Goal: Task Accomplishment & Management: Complete application form

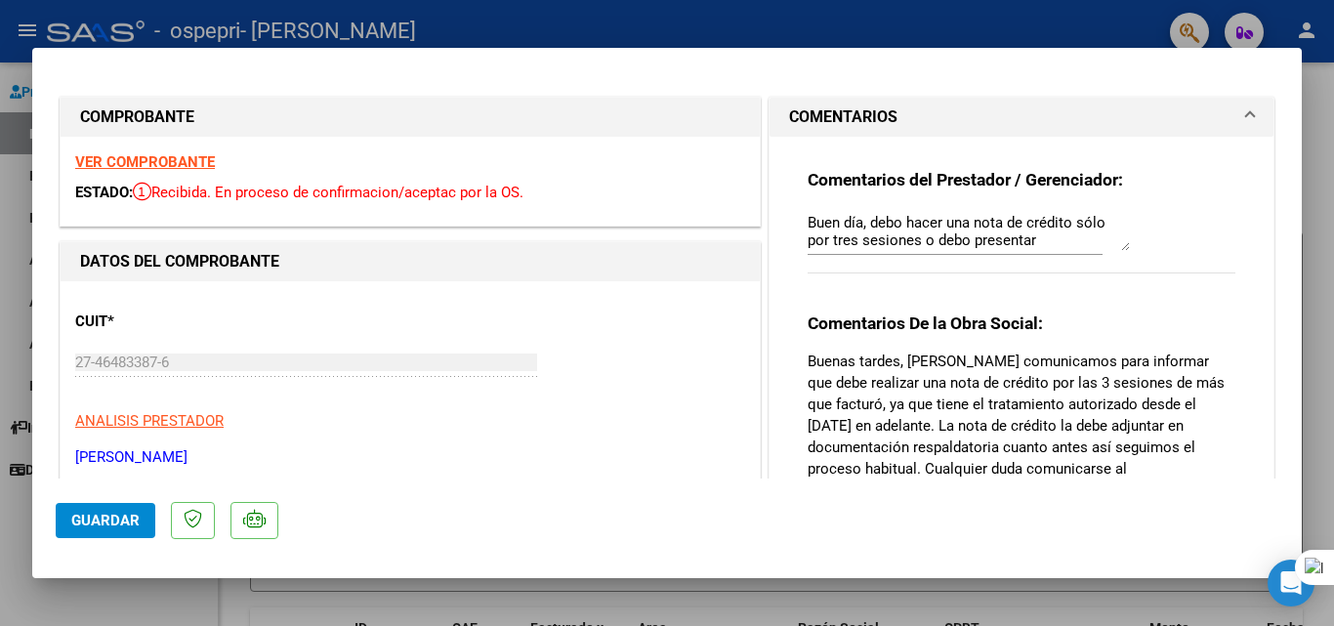
click at [1333, 238] on div at bounding box center [1333, 313] width 1 height 626
click at [1321, 79] on div at bounding box center [667, 313] width 1334 height 626
type input "$ 0,00"
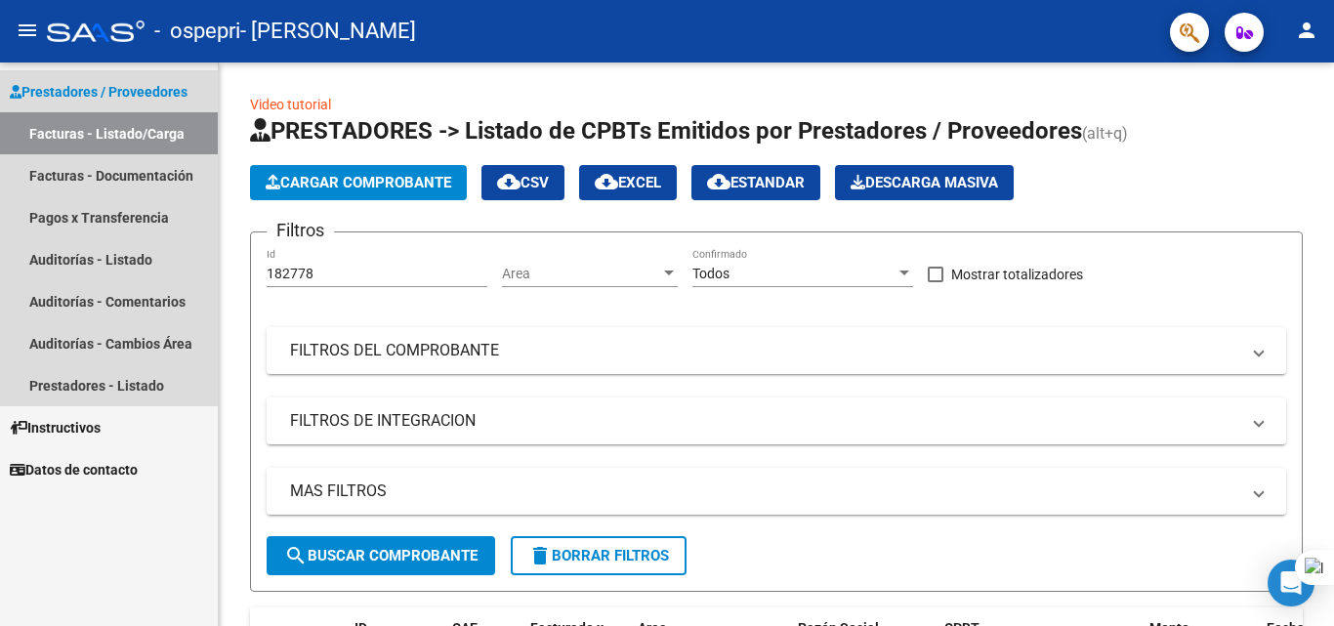
click at [153, 124] on link "Facturas - Listado/Carga" at bounding box center [109, 133] width 218 height 42
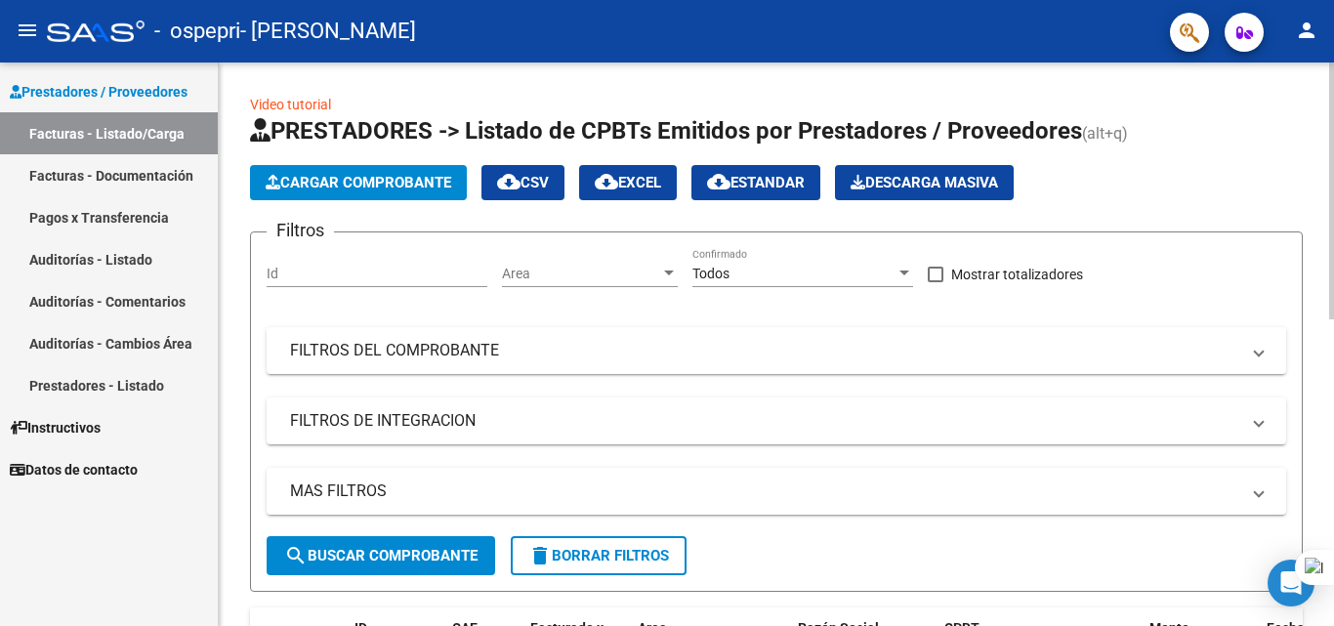
drag, startPoint x: 1333, startPoint y: 165, endPoint x: 1325, endPoint y: 229, distance: 64.1
click at [1325, 231] on html "menu - ospepri - PAREDES CHANDIA CAMILA VICTORIA person Prestadores / Proveedor…" at bounding box center [667, 313] width 1334 height 626
drag, startPoint x: 1328, startPoint y: 241, endPoint x: 1330, endPoint y: 270, distance: 28.4
drag, startPoint x: 1333, startPoint y: 273, endPoint x: 1332, endPoint y: 309, distance: 35.2
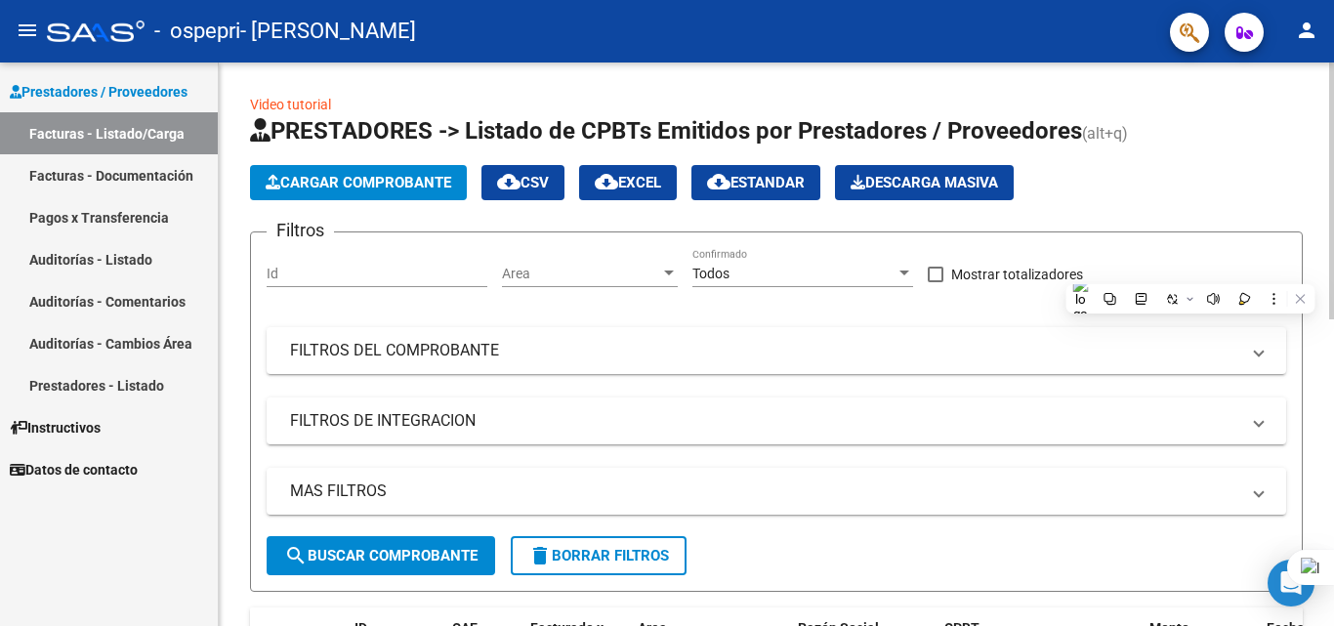
click at [1332, 309] on html "menu - ospepri - PAREDES CHANDIA CAMILA VICTORIA person Prestadores / Proveedor…" at bounding box center [667, 313] width 1334 height 626
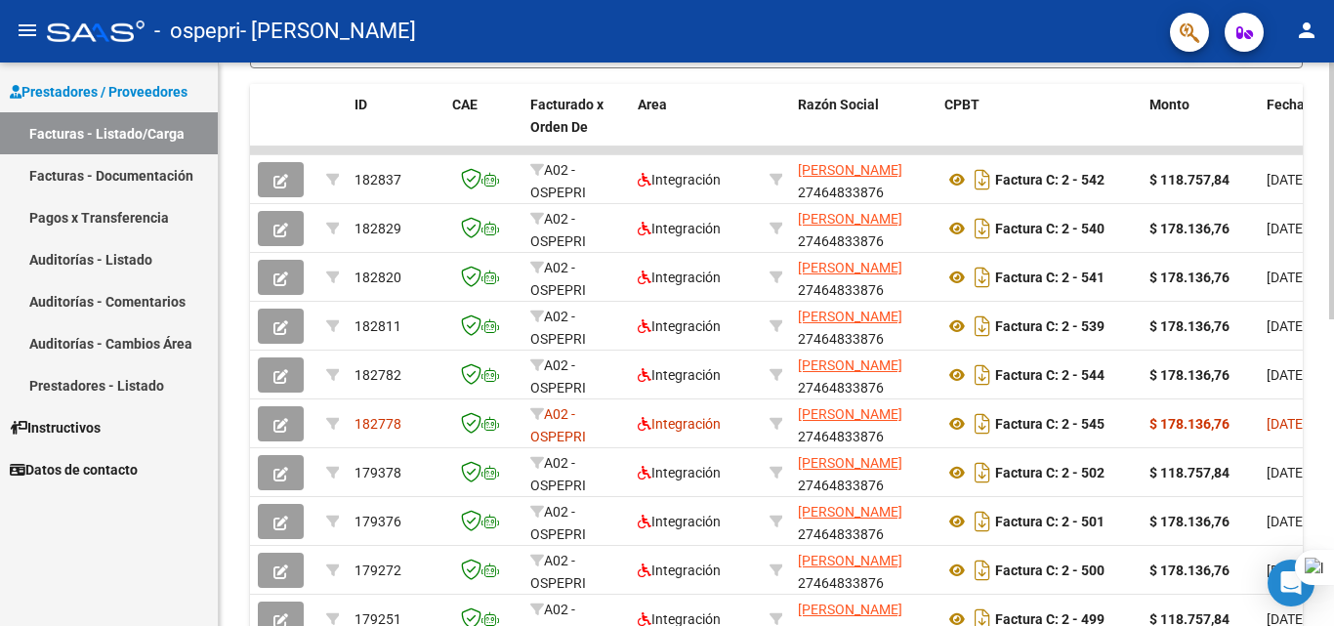
click at [1295, 553] on html "menu - ospepri - PAREDES CHANDIA CAMILA VICTORIA person Prestadores / Proveedor…" at bounding box center [667, 313] width 1334 height 626
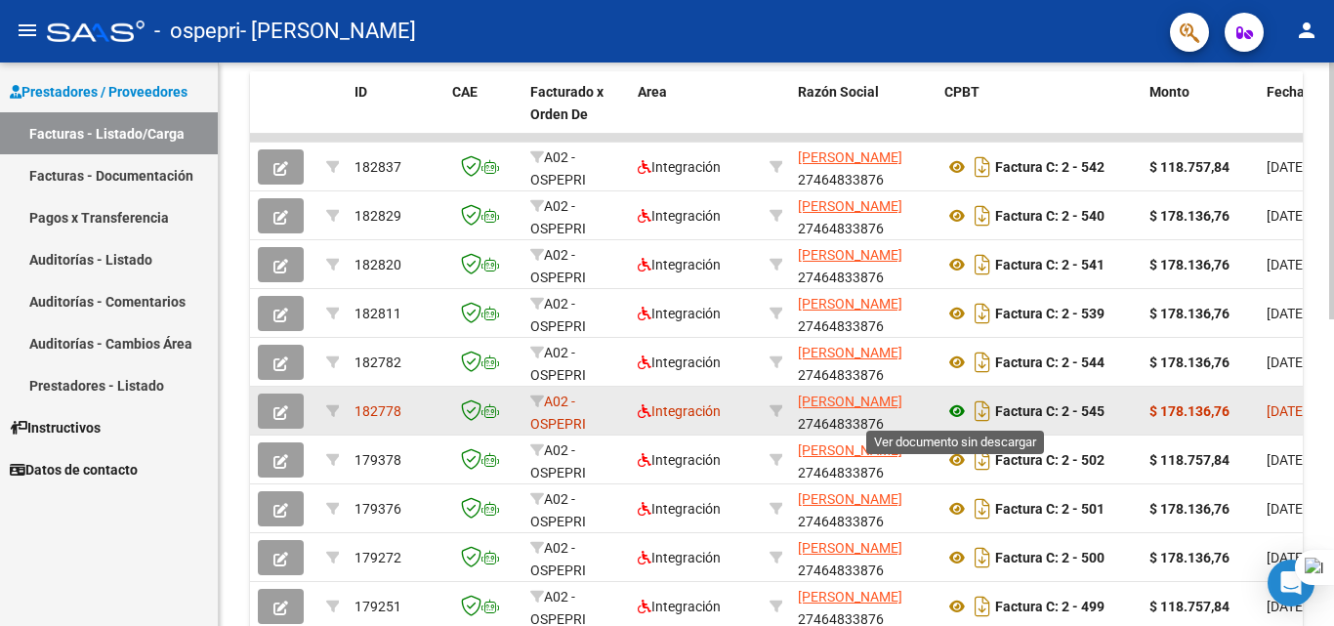
click at [952, 414] on icon at bounding box center [957, 411] width 25 height 23
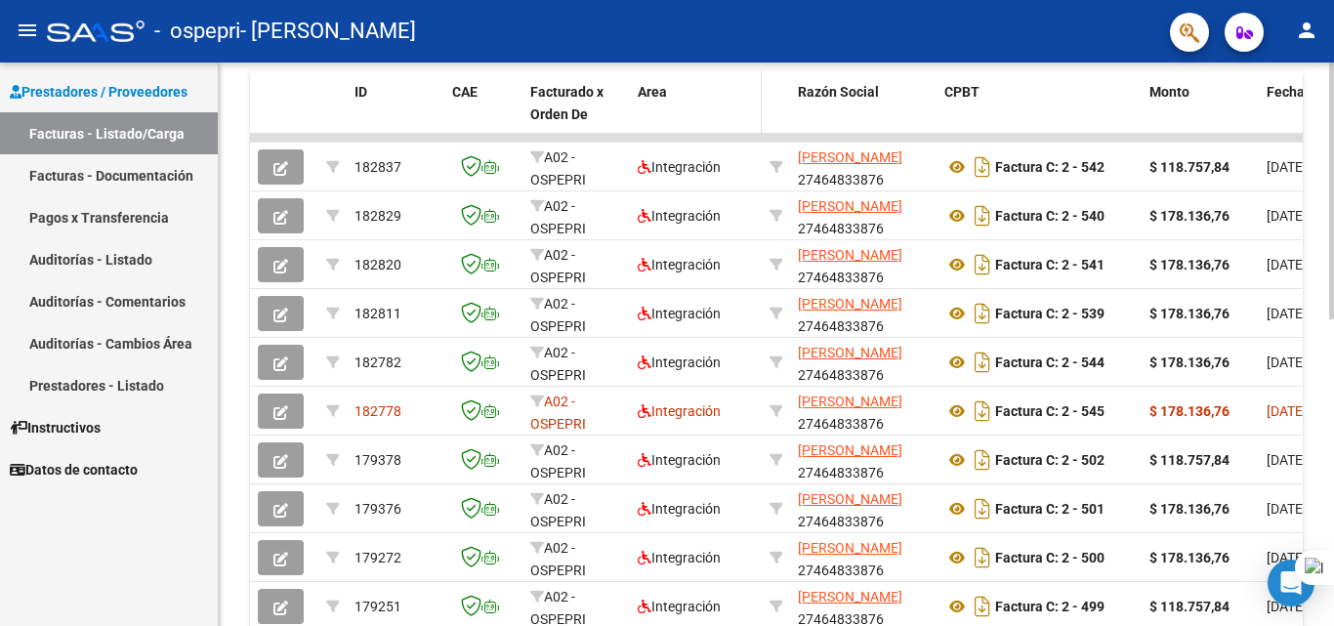
click at [742, 111] on datatable-header-cell "Area" at bounding box center [696, 114] width 132 height 86
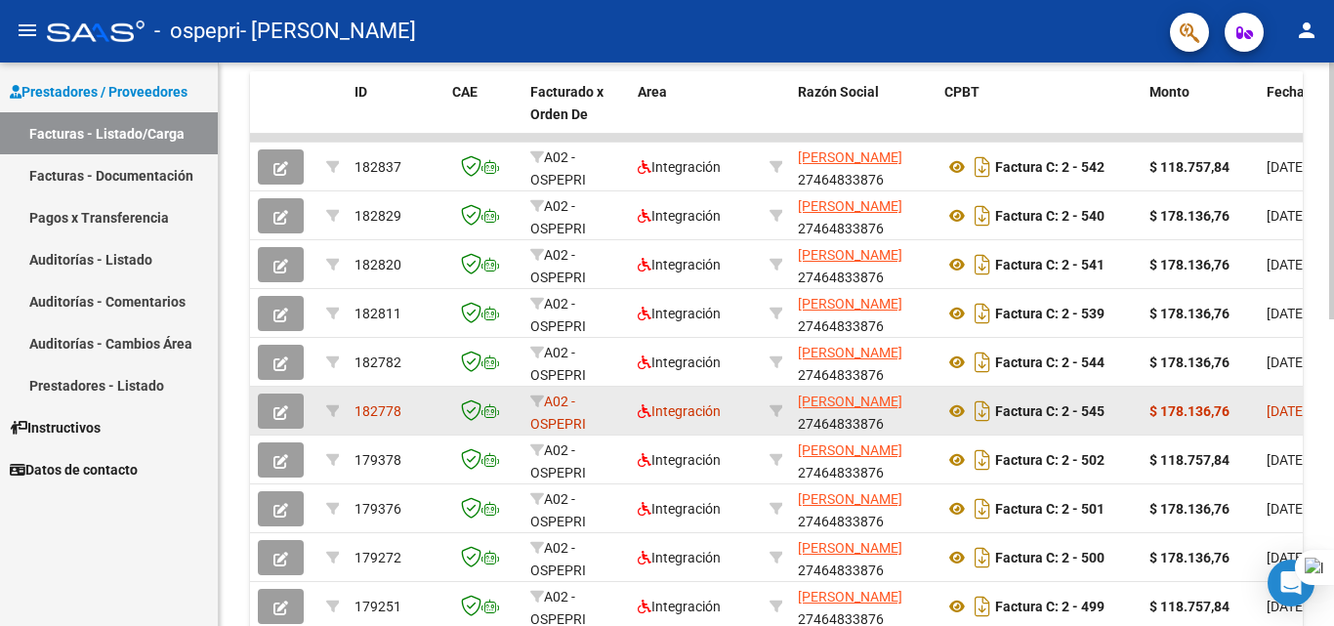
click at [284, 403] on span "button" at bounding box center [280, 411] width 15 height 18
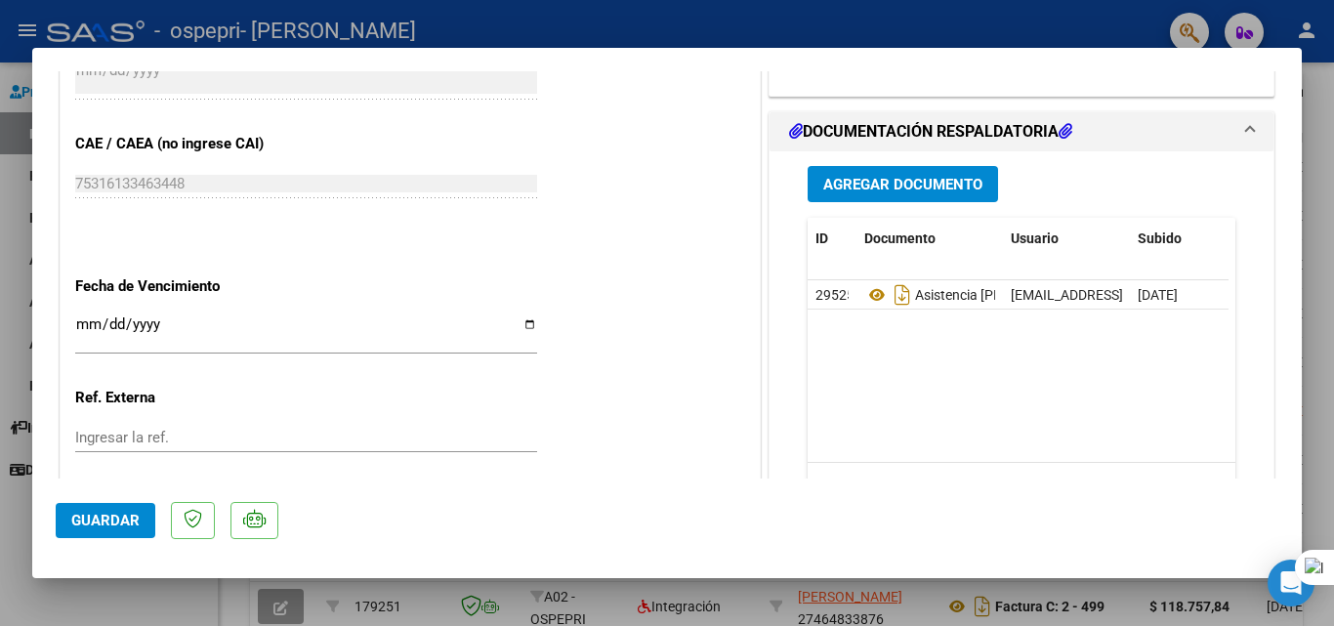
scroll to position [1058, 0]
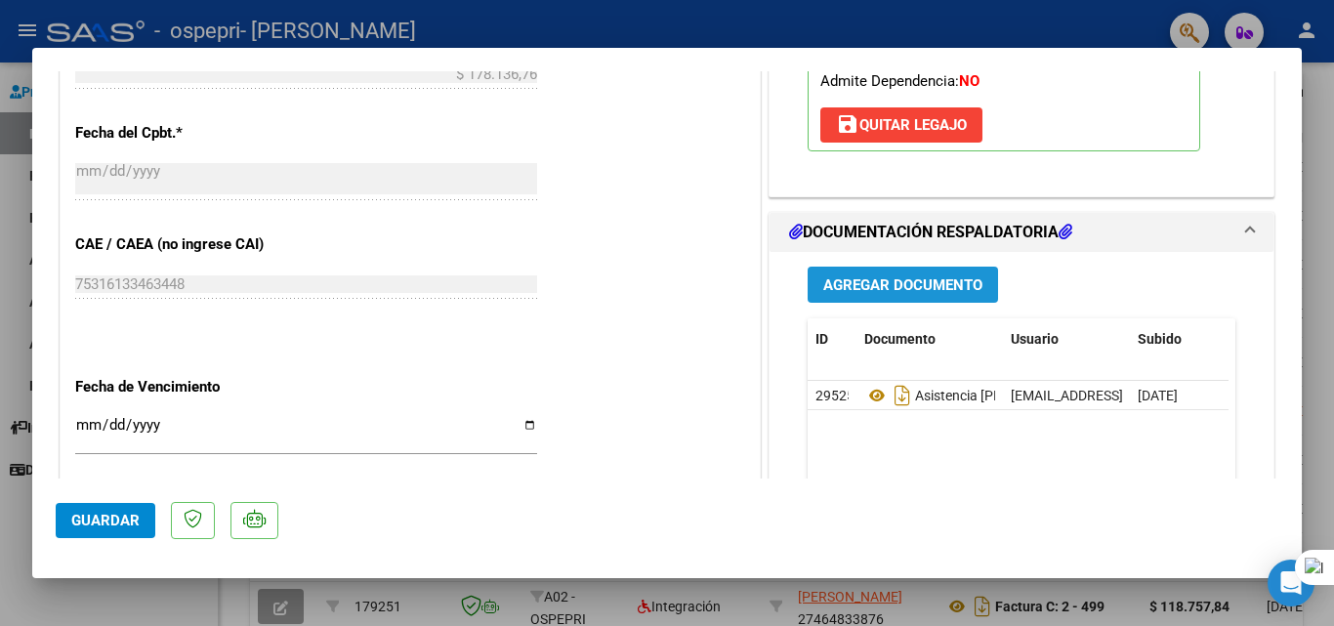
click at [854, 276] on span "Agregar Documento" at bounding box center [902, 285] width 159 height 18
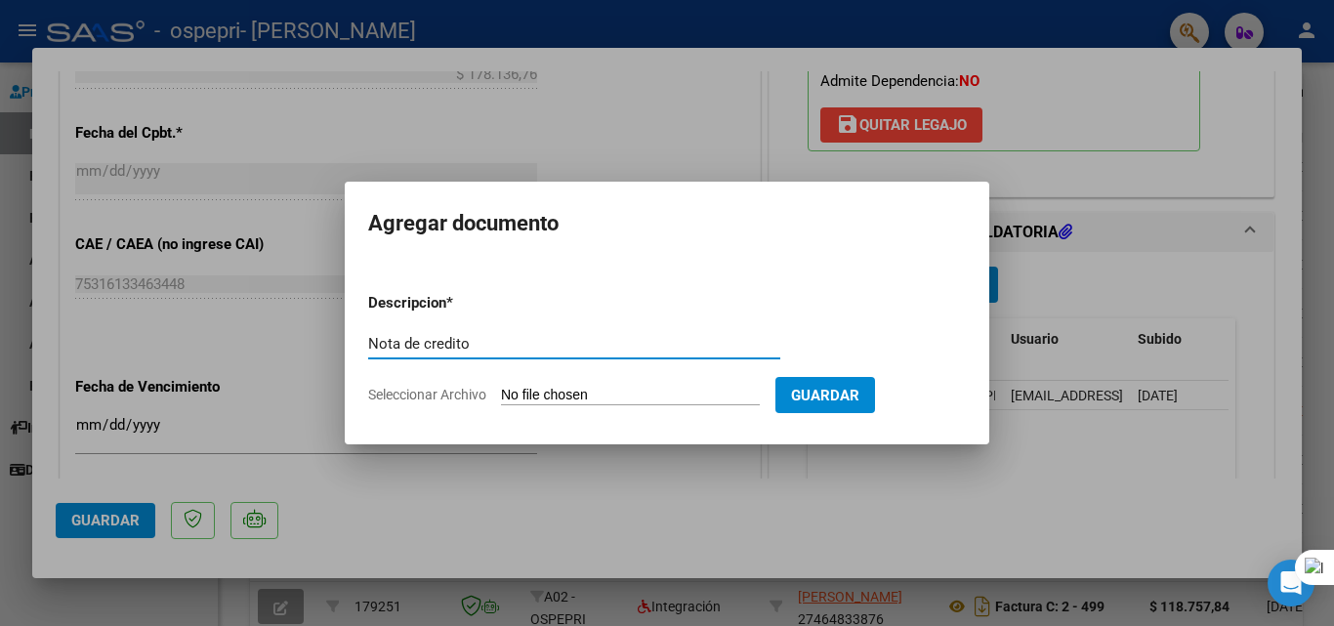
type input "Nota de credito"
click at [713, 383] on form "Descripcion * Nota de credito Escriba aquí una descripcion Seleccionar Archivo …" at bounding box center [667, 348] width 598 height 143
click at [611, 392] on input "Seleccionar Archivo" at bounding box center [630, 396] width 259 height 19
type input "C:\fakepath\27464833876_013_00002_00000086.pdf"
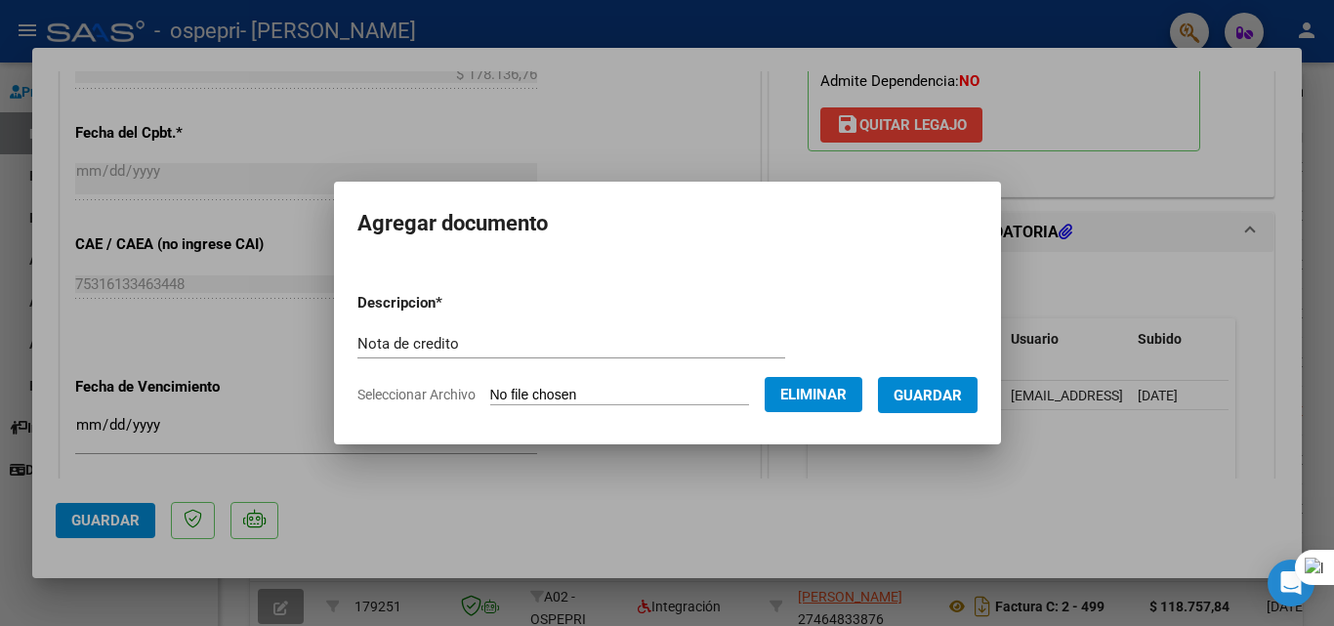
click at [957, 408] on button "Guardar" at bounding box center [928, 395] width 100 height 36
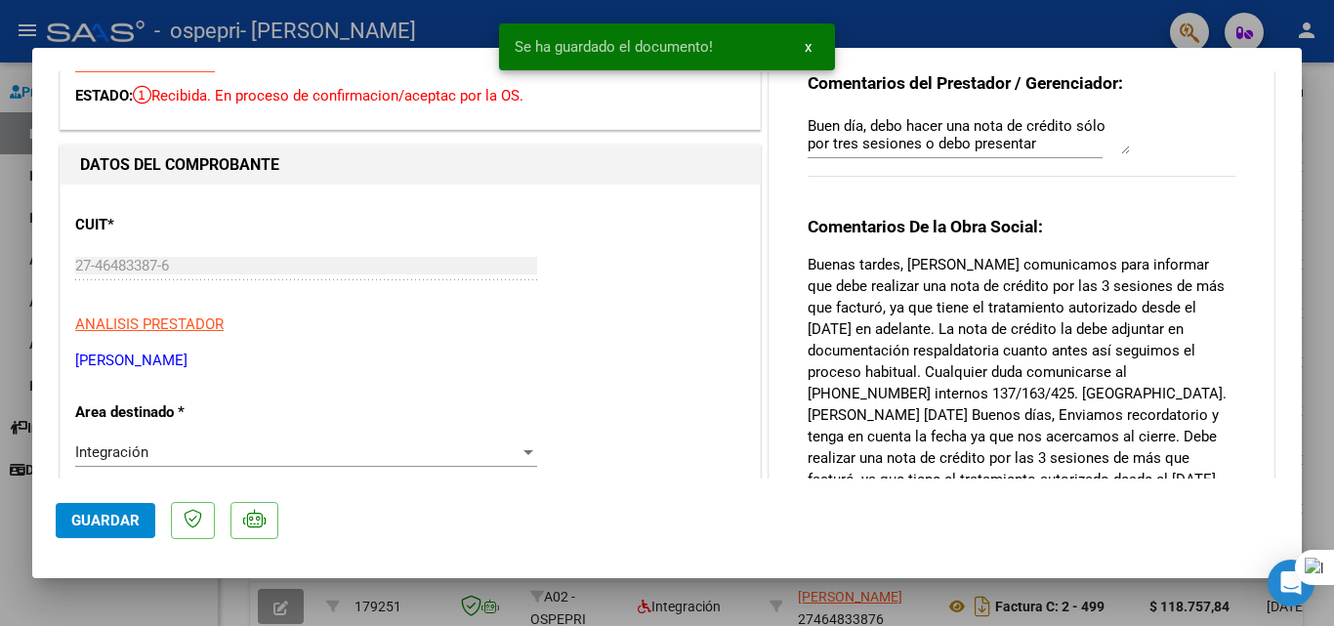
scroll to position [0, 0]
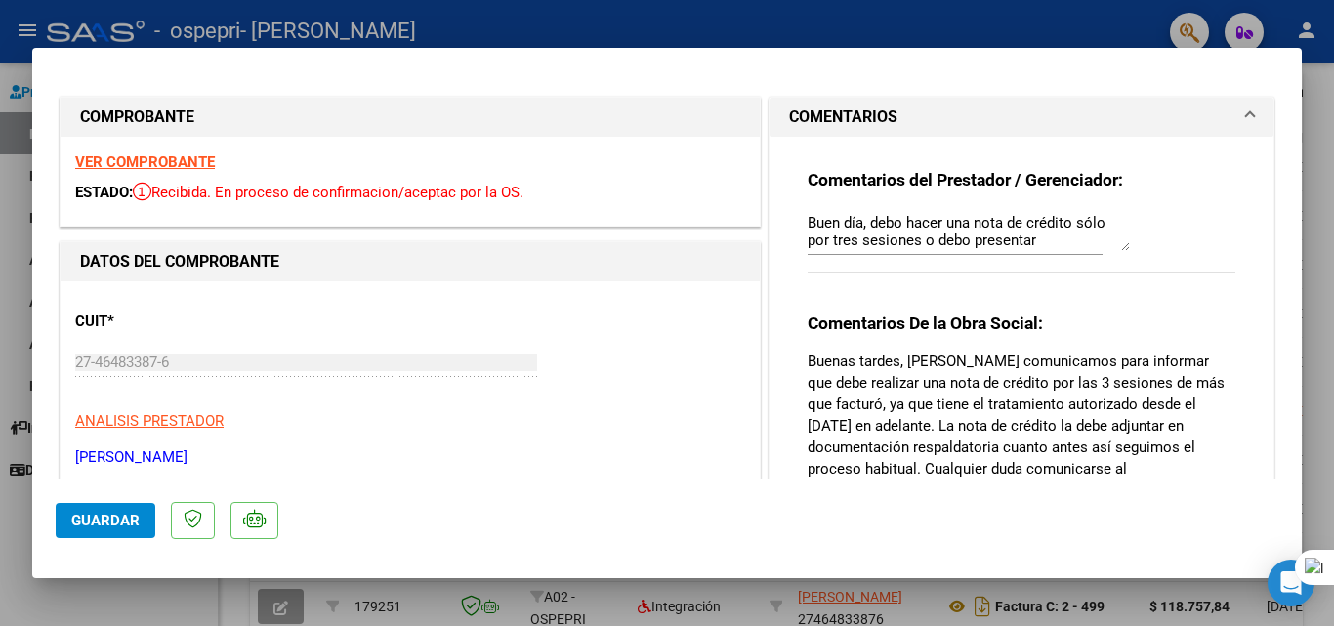
drag, startPoint x: 1039, startPoint y: 258, endPoint x: 1042, endPoint y: 238, distance: 19.8
click at [1039, 252] on div "Buen día, debo hacer una nota de crédito sólo por tres sesiones o debo presenta…" at bounding box center [955, 240] width 295 height 65
click at [1042, 237] on textarea "Buen día, debo hacer una nota de crédito sólo por tres sesiones o debo presenta…" at bounding box center [969, 231] width 322 height 39
drag, startPoint x: 1042, startPoint y: 237, endPoint x: 773, endPoint y: 214, distance: 270.6
click at [773, 214] on div "Comentarios del Prestador / Gerenciador: Buen día, debo hacer una nota de crédi…" at bounding box center [1022, 460] width 504 height 647
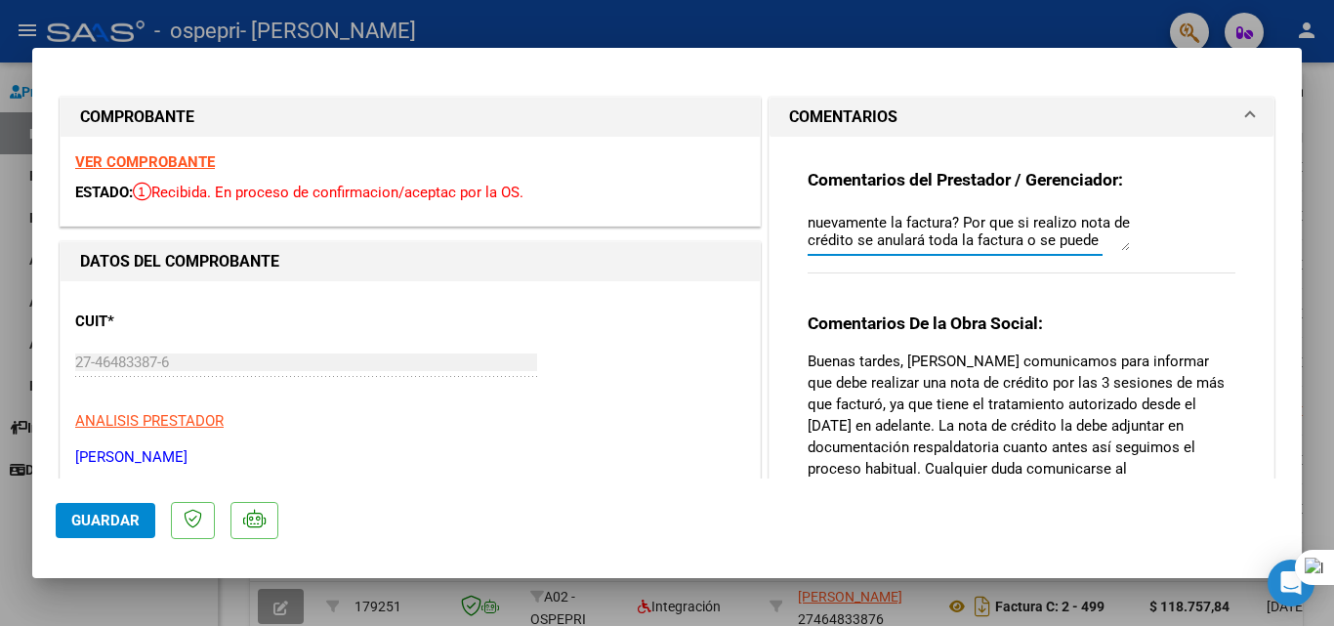
click at [854, 245] on textarea "nuevamente la factura? Por que si realizo nota de crédito se anulará toda la fa…" at bounding box center [969, 231] width 322 height 39
click at [1246, 118] on span at bounding box center [1250, 116] width 8 height 23
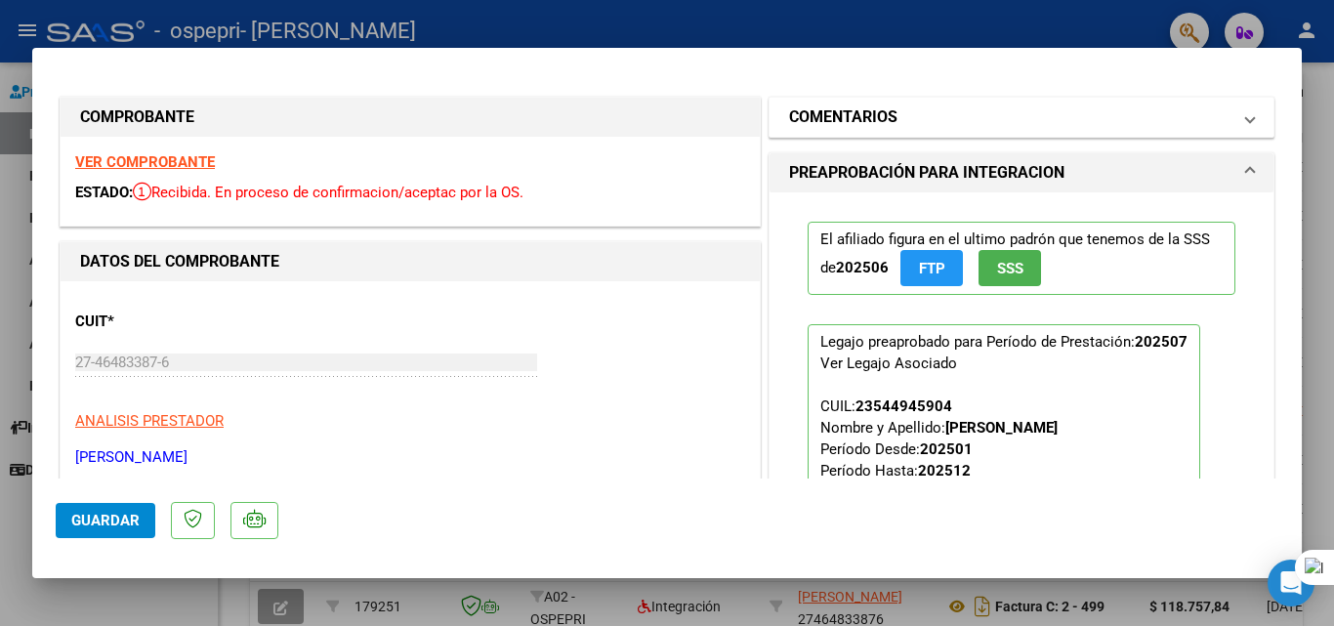
click at [1246, 118] on span at bounding box center [1250, 116] width 8 height 23
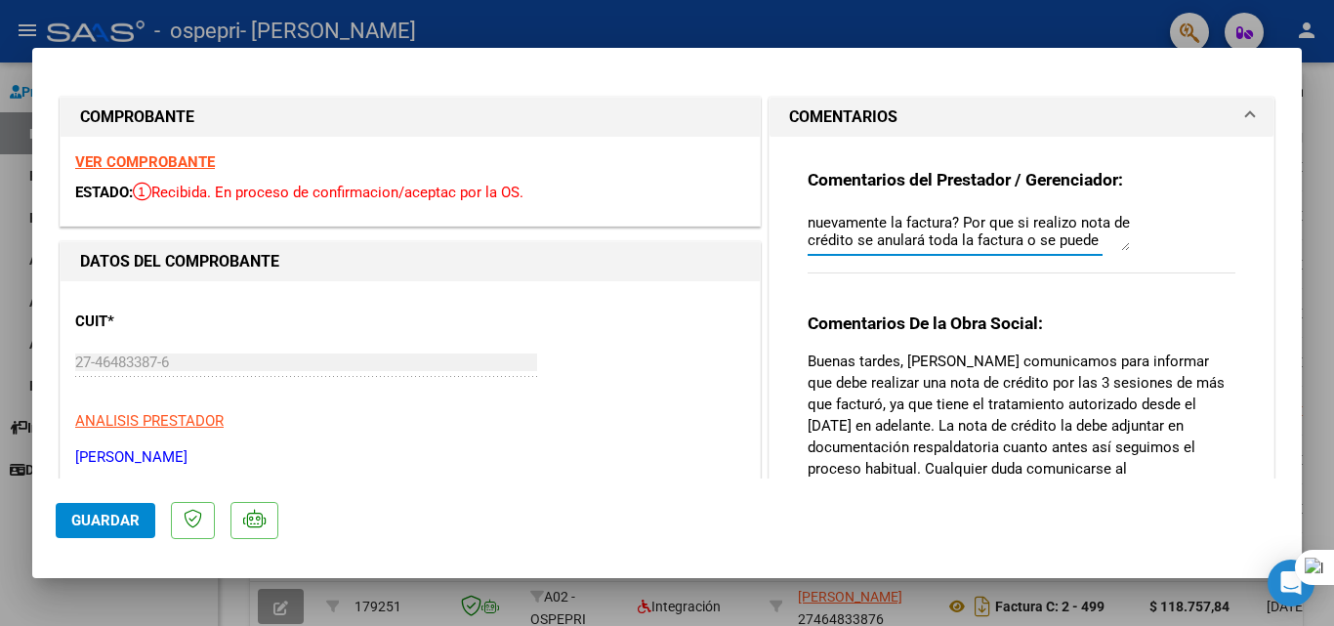
click at [890, 221] on textarea "nuevamente la factura? Por que si realizo nota de crédito se anulará toda la fa…" at bounding box center [969, 231] width 322 height 39
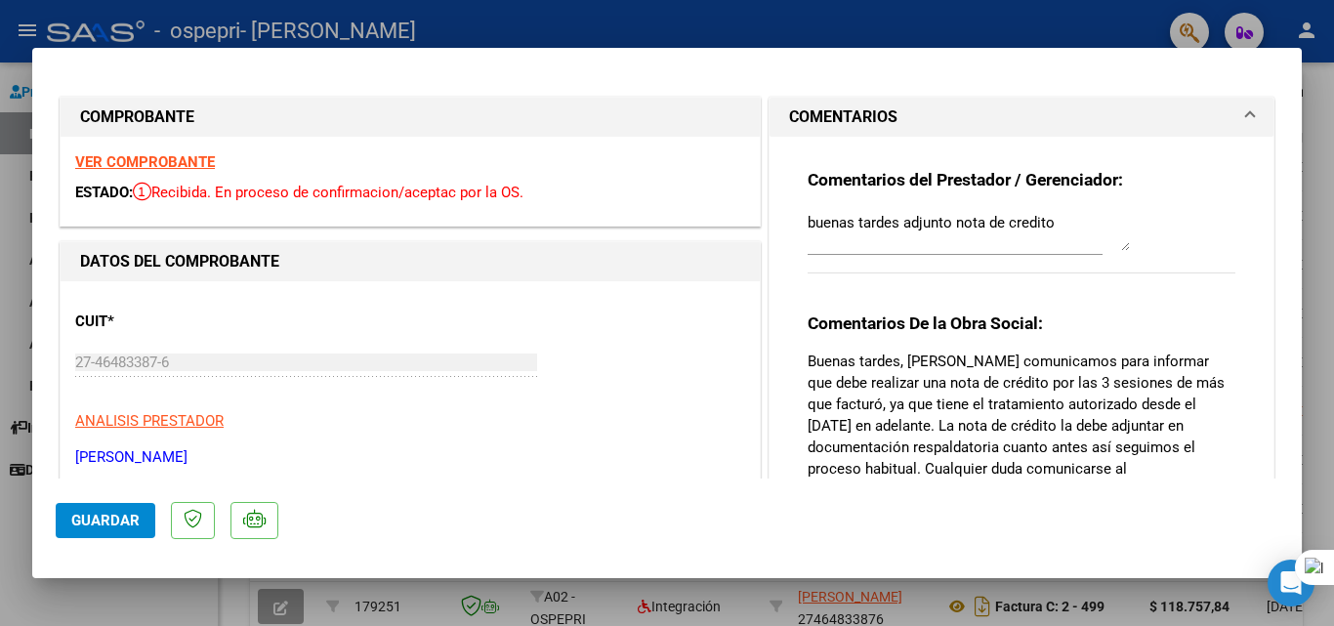
click at [0, 0] on sider-quick-compose-btn at bounding box center [0, 0] width 0 height 0
drag, startPoint x: 1038, startPoint y: 240, endPoint x: 787, endPoint y: 249, distance: 251.2
click at [793, 249] on div "Comentarios del Prestador / Gerenciador: buenas tardes adjunto nota de credito …" at bounding box center [1021, 452] width 457 height 631
click at [143, 525] on button "Guardar" at bounding box center [106, 520] width 100 height 35
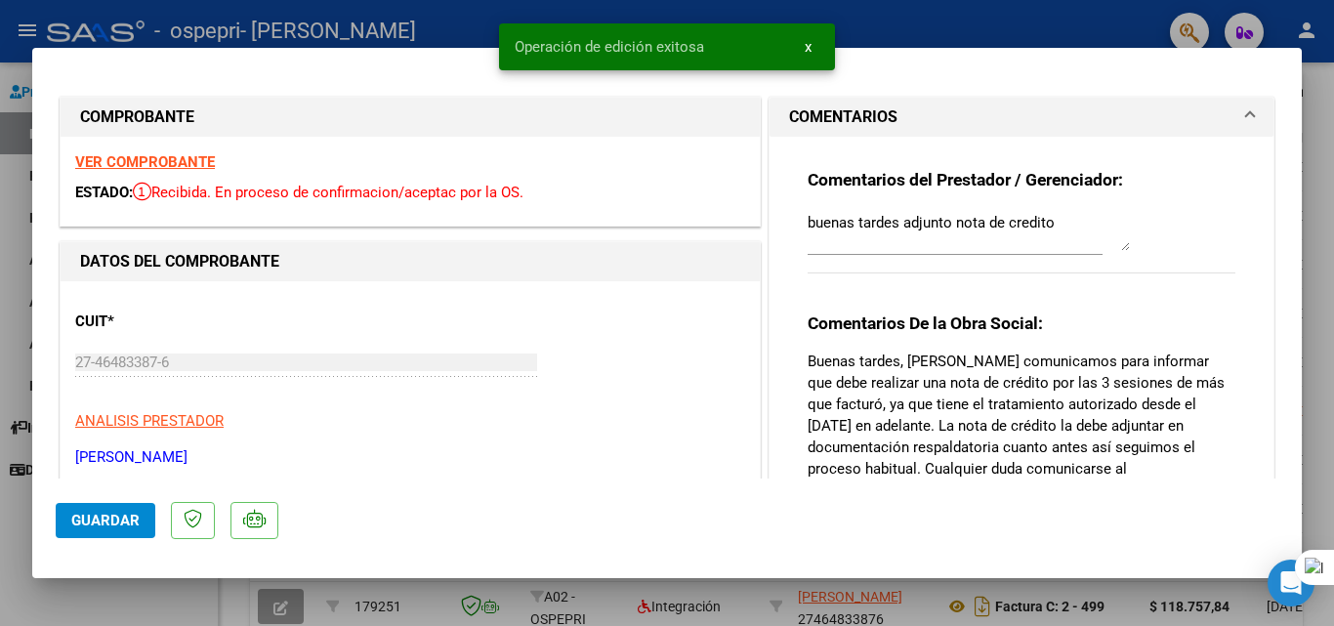
click at [1227, 122] on span "COMENTARIOS" at bounding box center [1017, 116] width 457 height 23
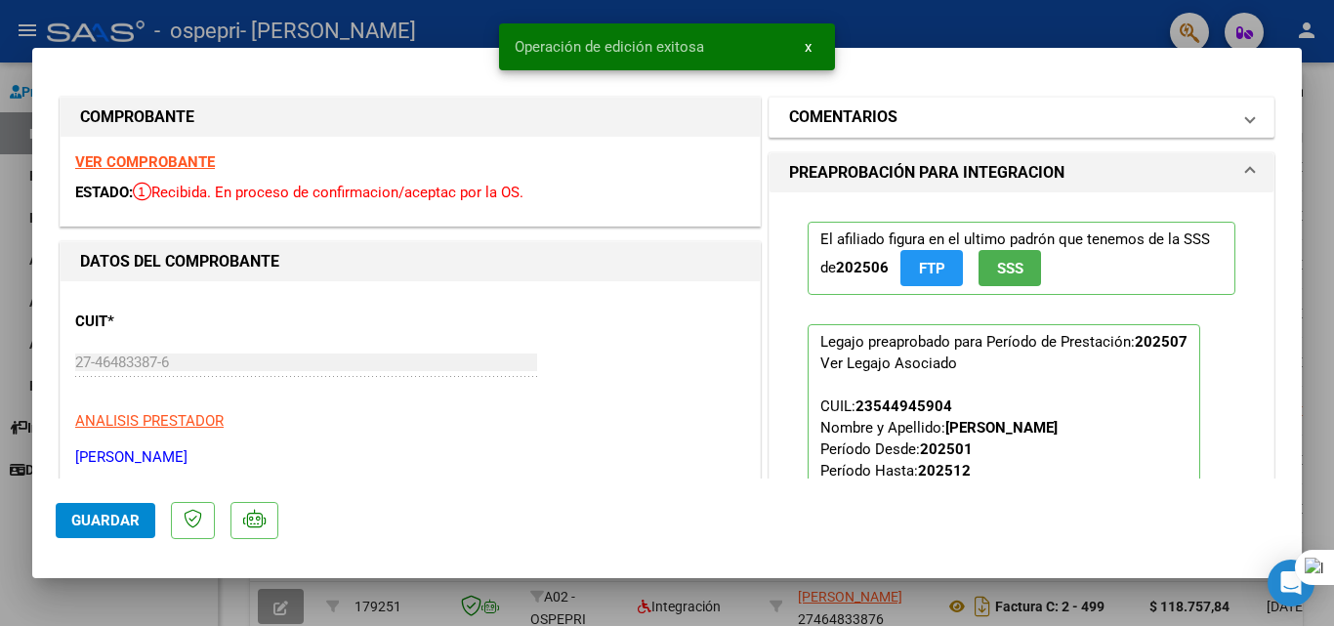
click at [1246, 122] on span at bounding box center [1250, 116] width 8 height 23
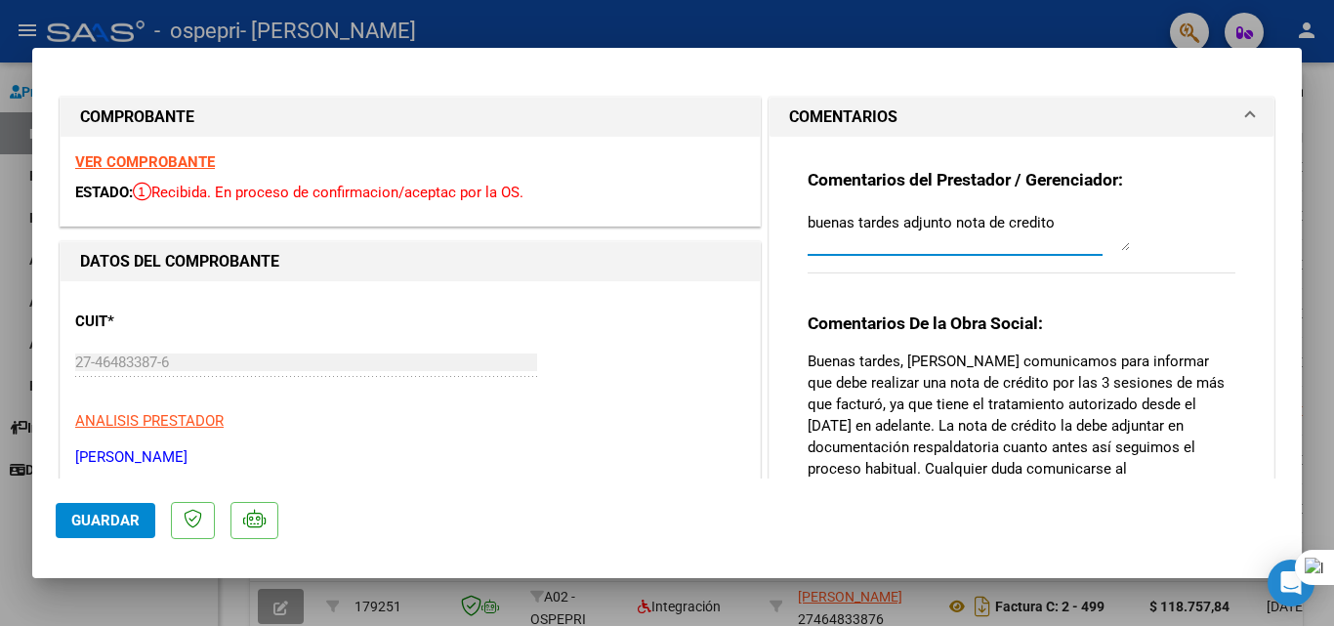
click at [1076, 250] on textarea "buenas tardes adjunto nota de credito" at bounding box center [969, 231] width 322 height 39
click at [1058, 221] on textarea "buenas tardes adjunto nota de credito" at bounding box center [969, 231] width 322 height 39
type textarea "buenas tardes adjunto nota de credito"
click at [1093, 170] on strong "Comentarios del Prestador / Gerenciador:" at bounding box center [965, 180] width 315 height 20
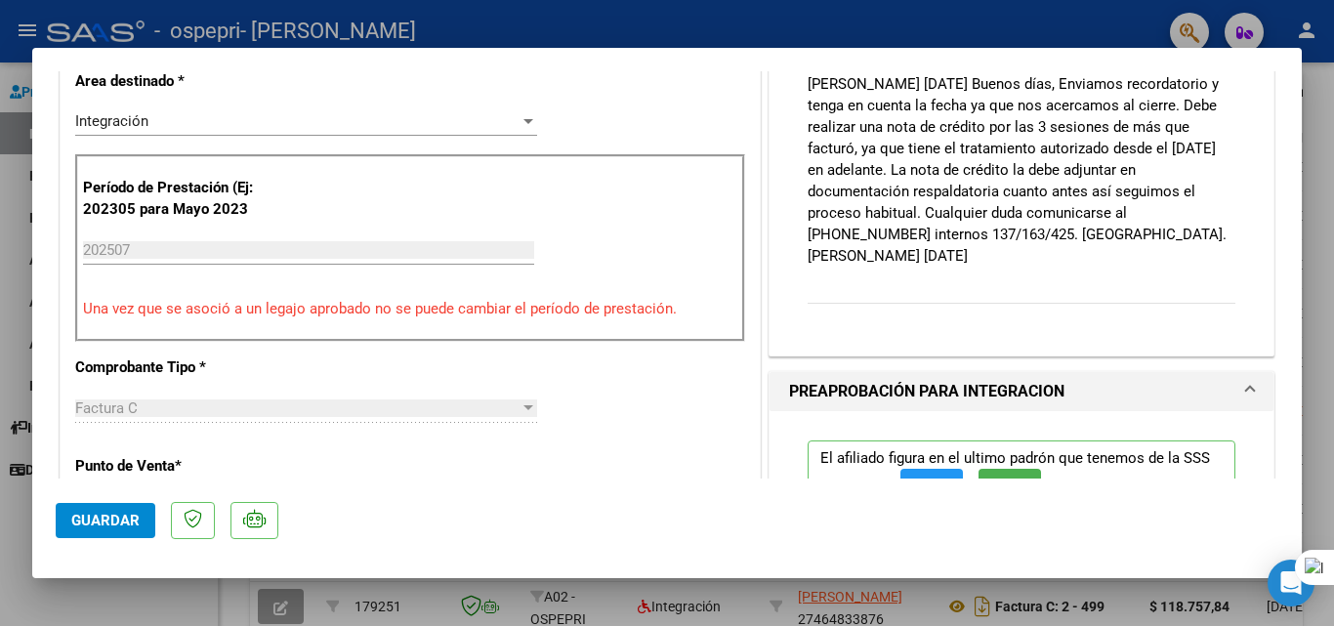
scroll to position [1269, 0]
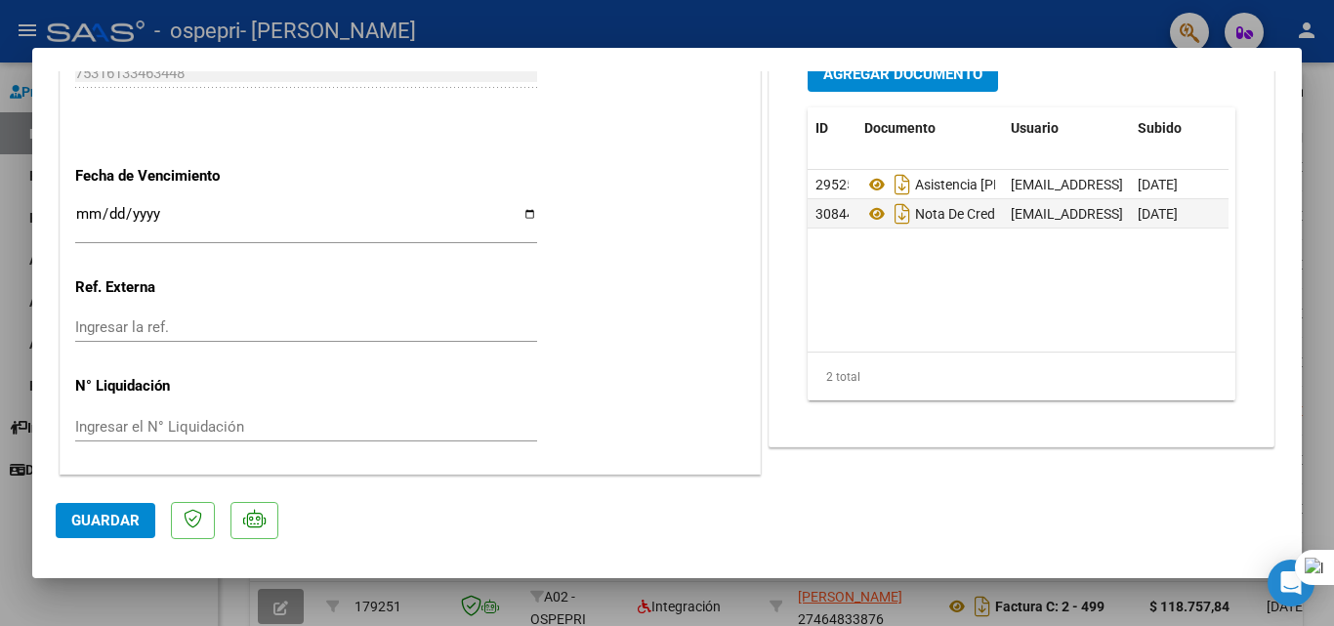
click at [1330, 173] on div at bounding box center [667, 313] width 1334 height 626
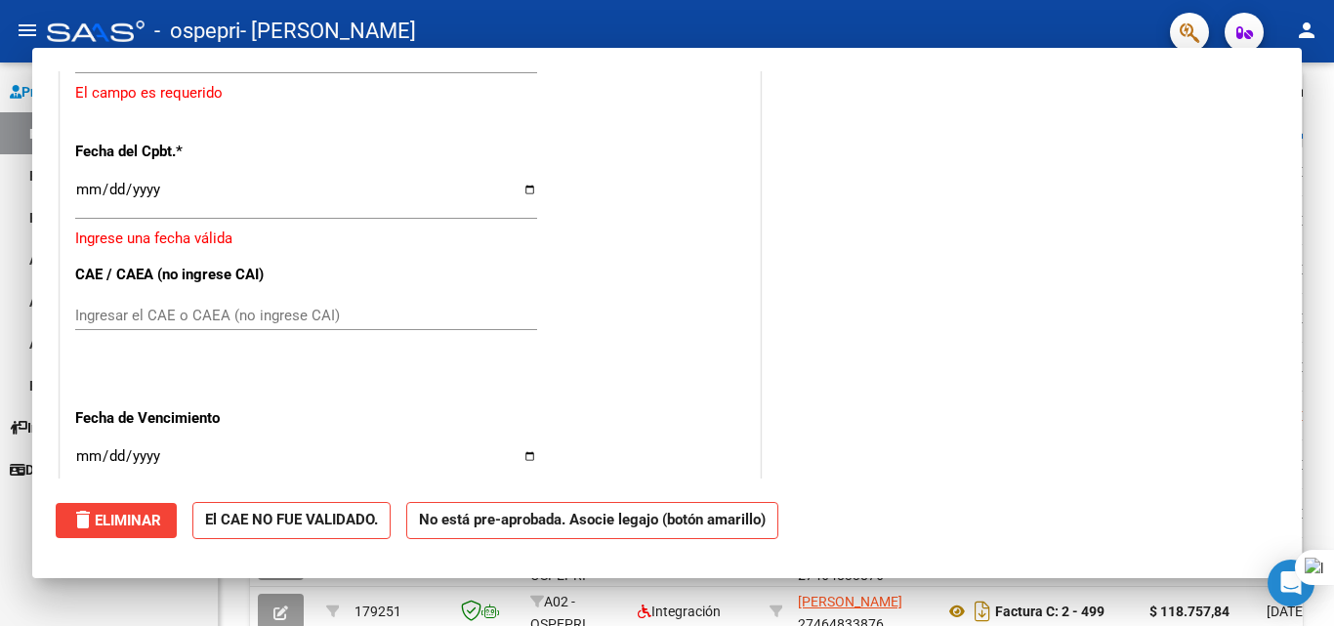
scroll to position [0, 0]
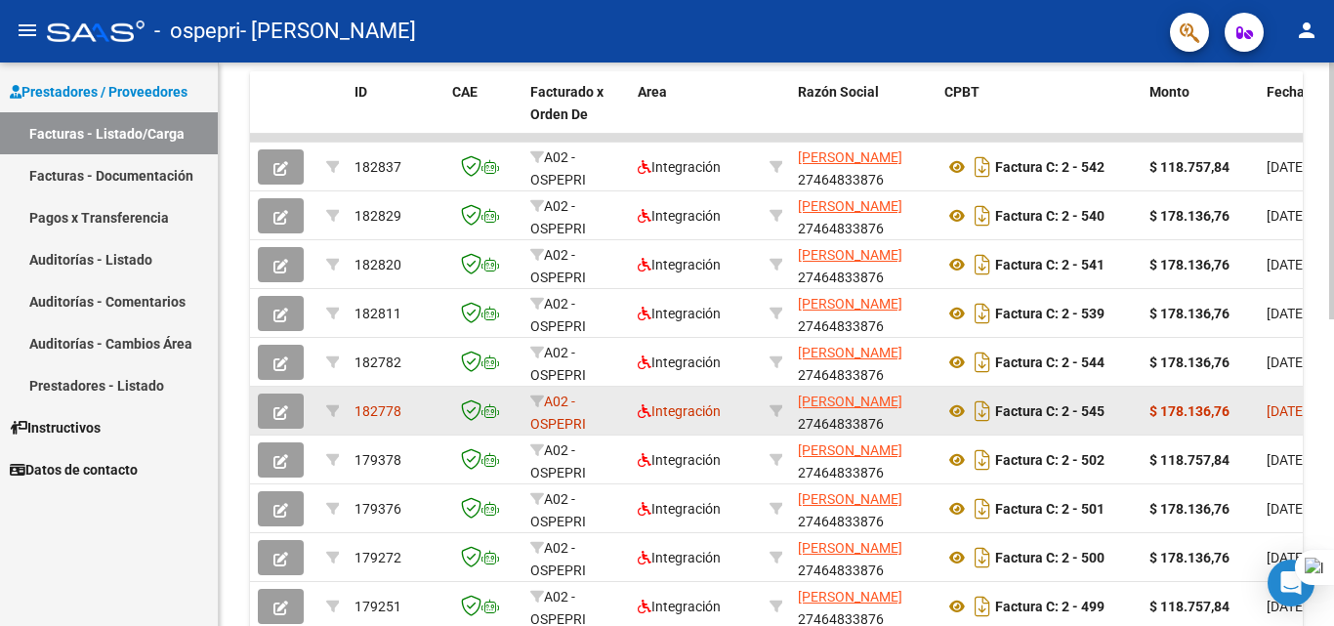
click at [274, 418] on icon "button" at bounding box center [280, 412] width 15 height 15
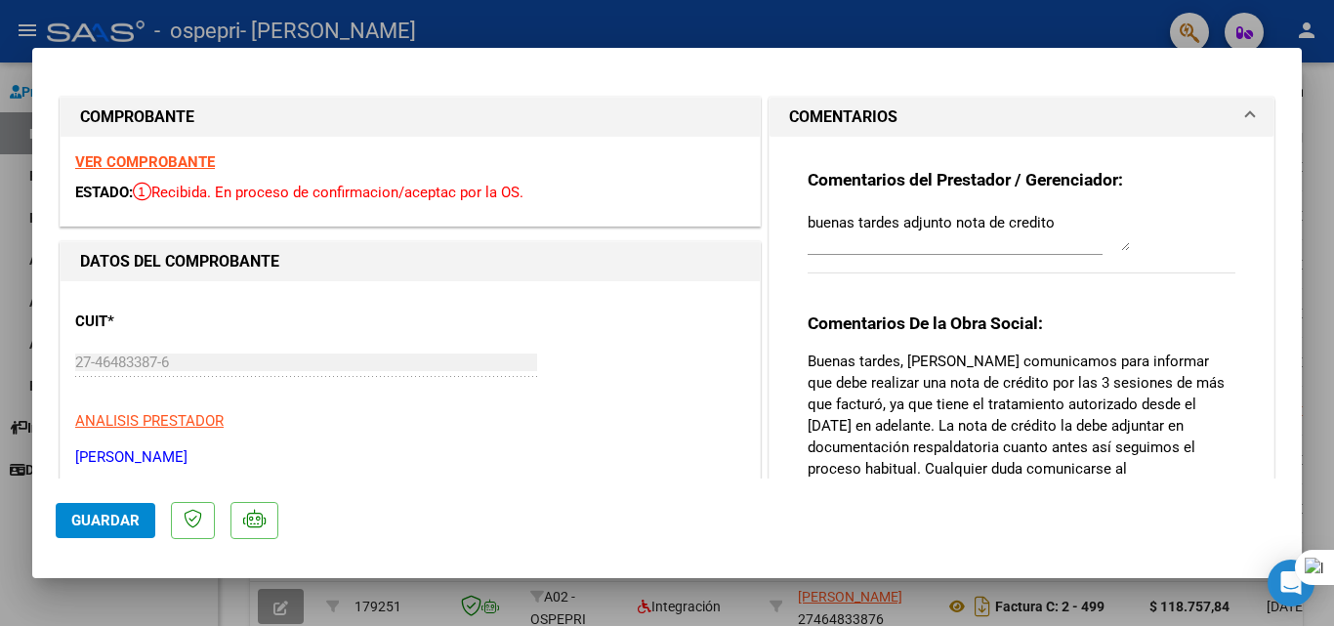
click at [122, 527] on span "Guardar" at bounding box center [105, 521] width 68 height 18
click at [108, 524] on span "Guardar" at bounding box center [105, 521] width 68 height 18
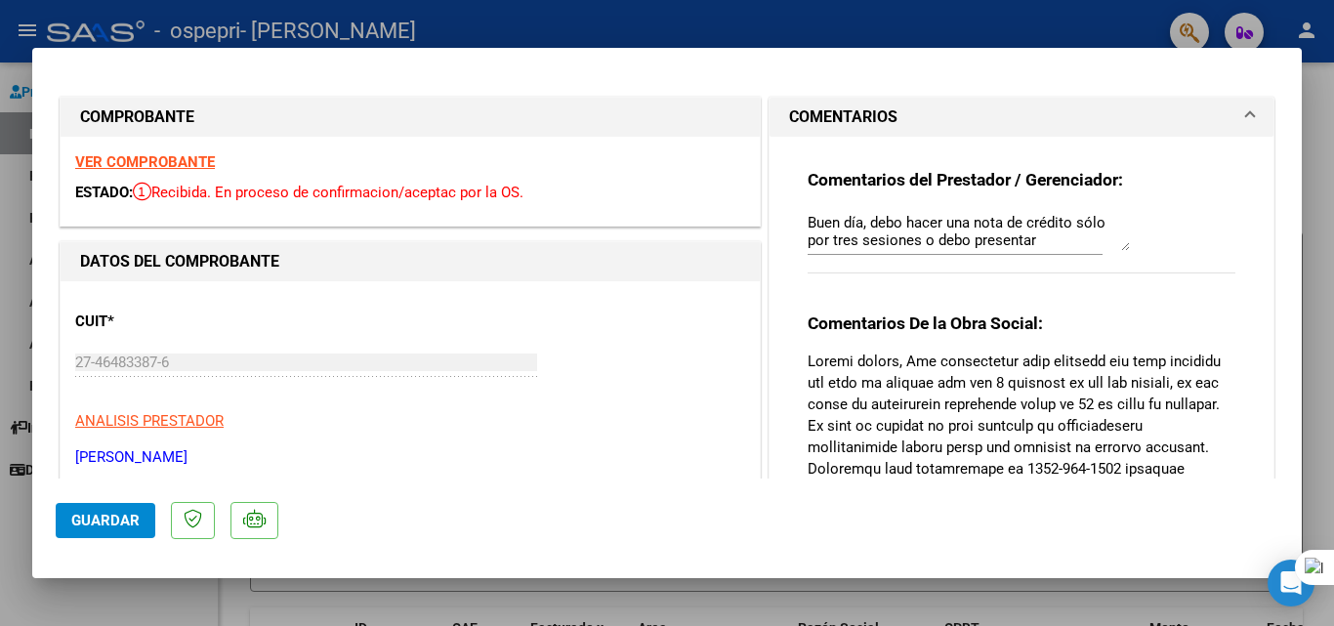
drag, startPoint x: 0, startPoint y: 0, endPoint x: 1111, endPoint y: 231, distance: 1134.3
click at [885, 376] on p at bounding box center [1022, 566] width 428 height 430
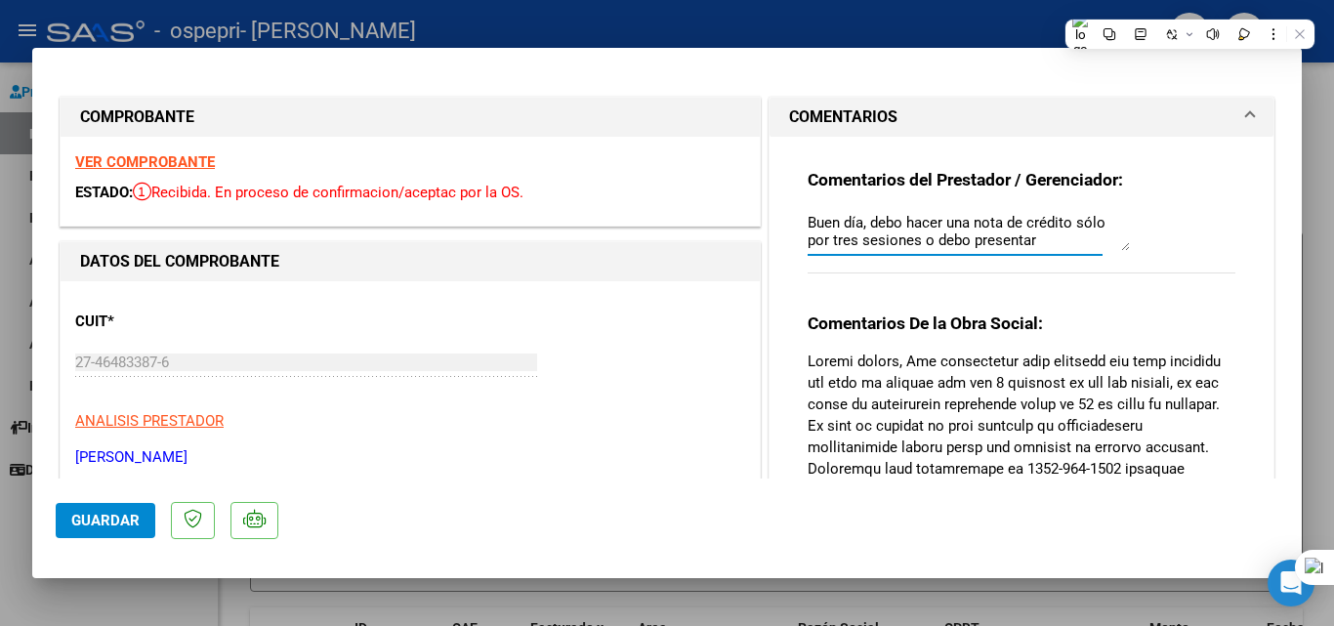
click at [1040, 223] on textarea "Buen día, debo hacer una nota de crédito sólo por tres sesiones o debo presenta…" at bounding box center [969, 231] width 322 height 39
drag, startPoint x: 1037, startPoint y: 245, endPoint x: 661, endPoint y: 144, distance: 389.5
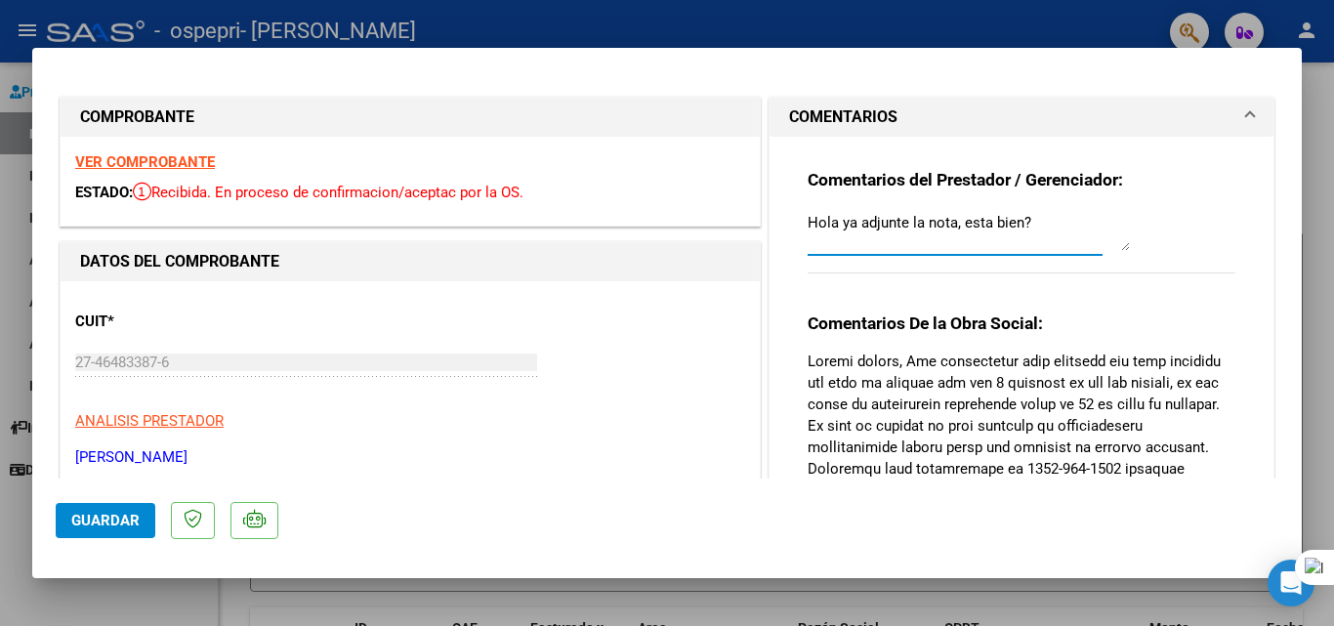
type textarea "Hola ya adjunte la nota, esta bien? nuevamente la factura? Por que si realizo n…"
click at [112, 515] on span "Guardar" at bounding box center [105, 521] width 68 height 18
click at [107, 512] on span "Guardar" at bounding box center [105, 521] width 68 height 18
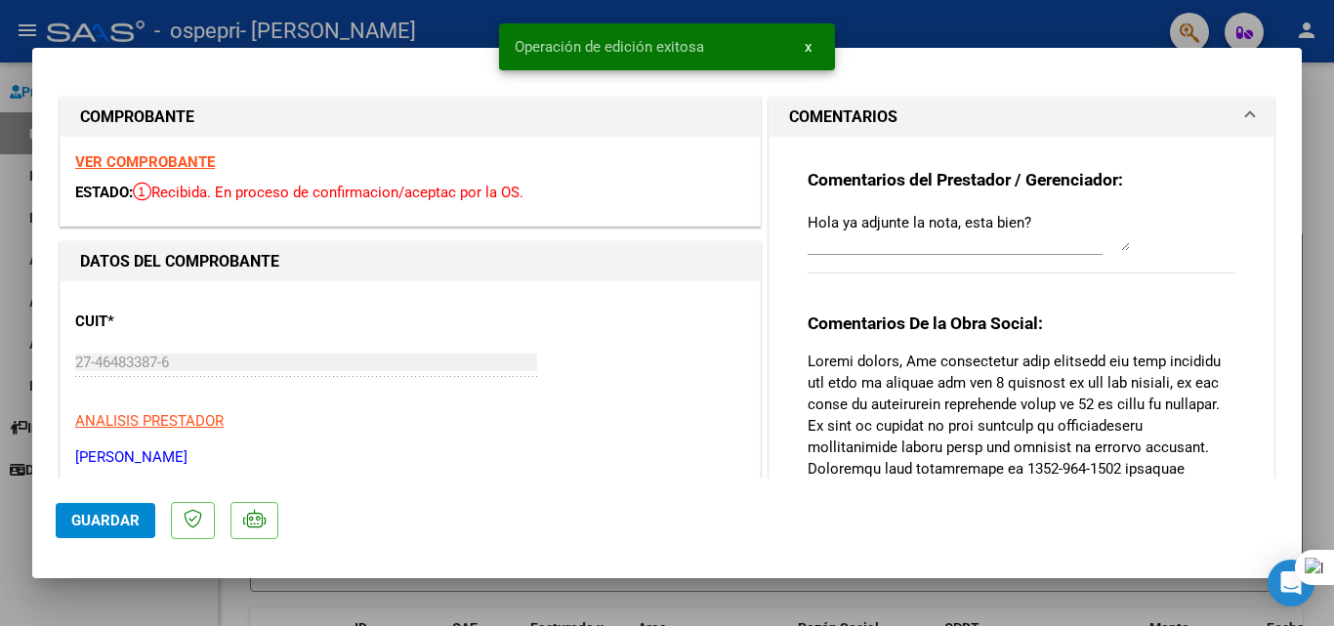
click at [165, 610] on div at bounding box center [667, 313] width 1334 height 626
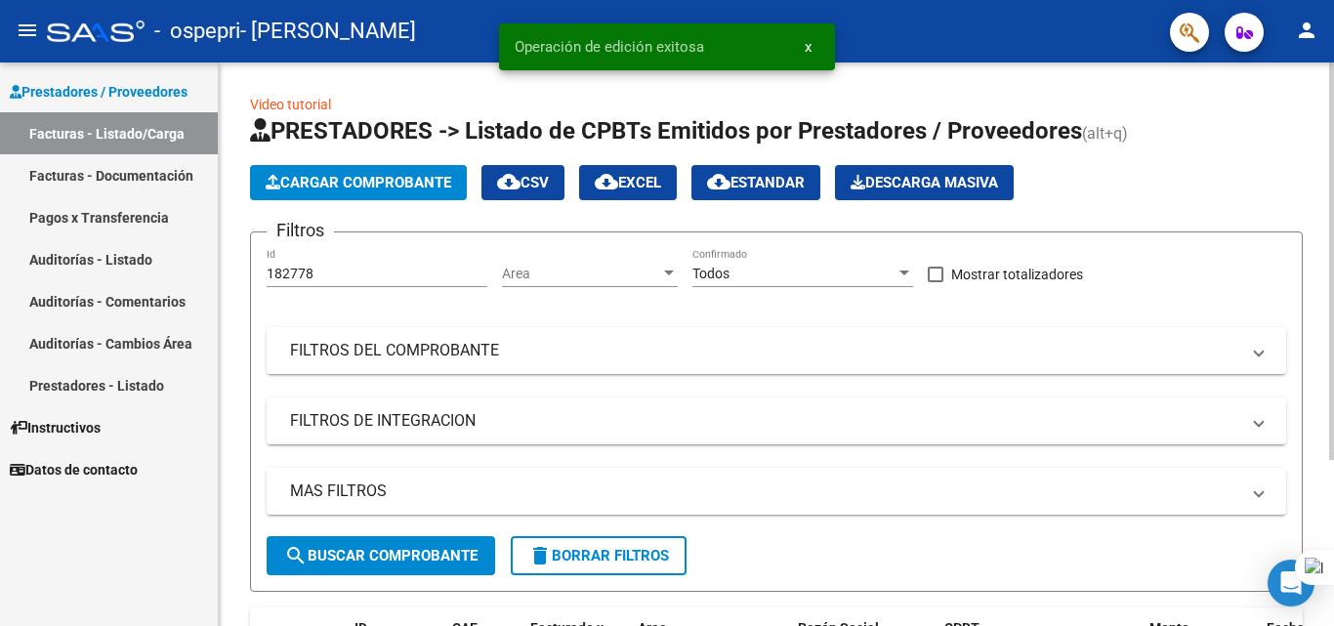
click at [526, 216] on app-list-header "PRESTADORES -> Listado de CPBTs Emitidos por Prestadores / Proveedores (alt+q) …" at bounding box center [776, 353] width 1053 height 477
